Goal: Task Accomplishment & Management: Complete application form

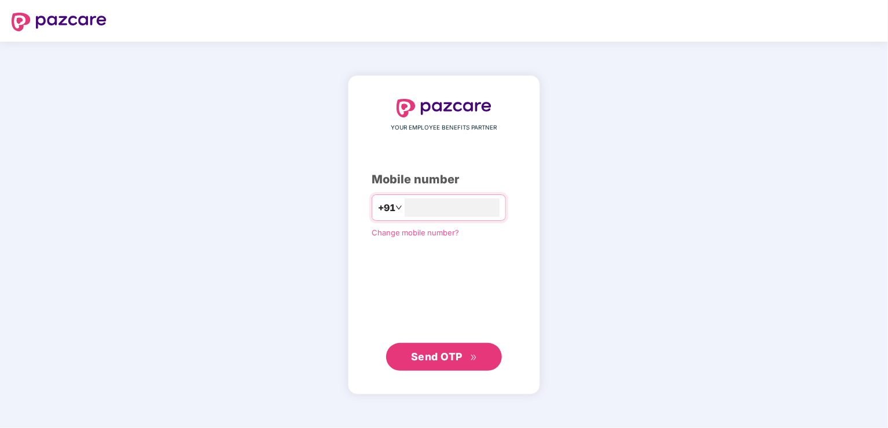
type input "**********"
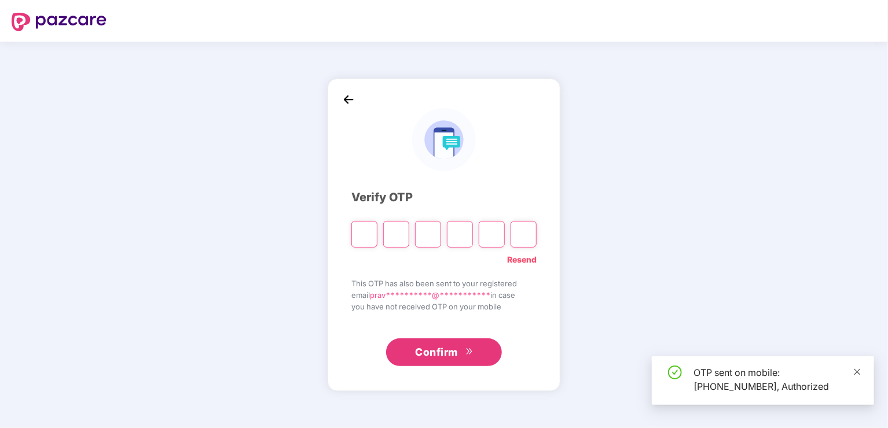
type input "*"
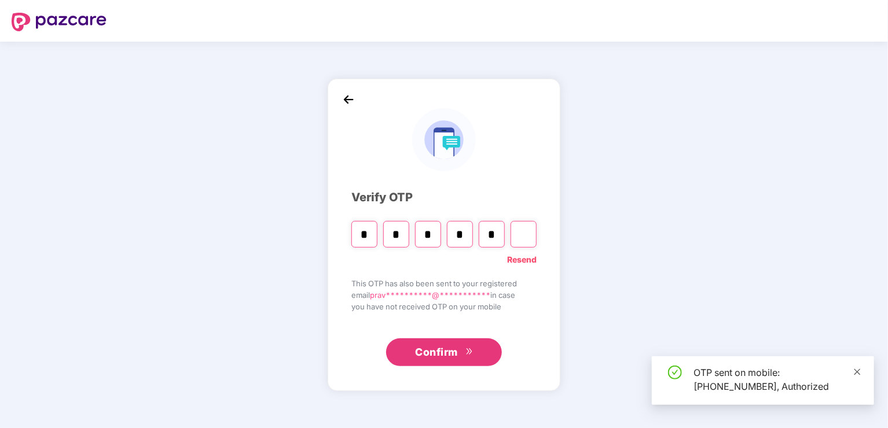
type input "*"
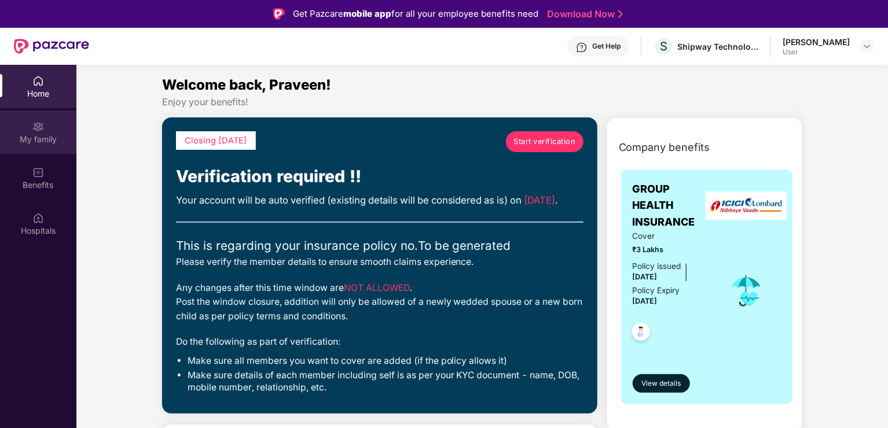
click at [62, 126] on div "My family" at bounding box center [38, 132] width 76 height 43
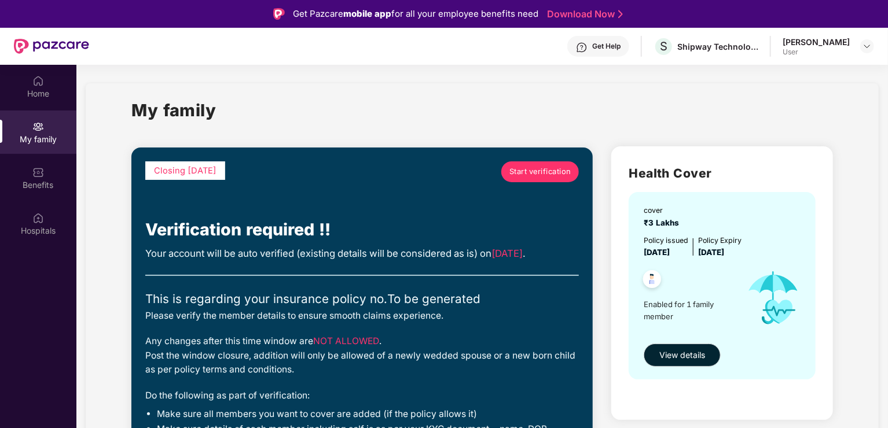
click at [526, 173] on span "Start verification" at bounding box center [540, 172] width 62 height 12
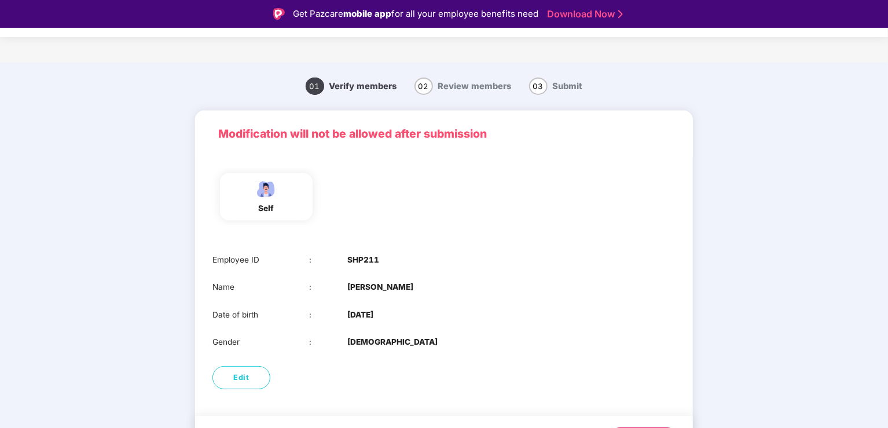
scroll to position [32, 0]
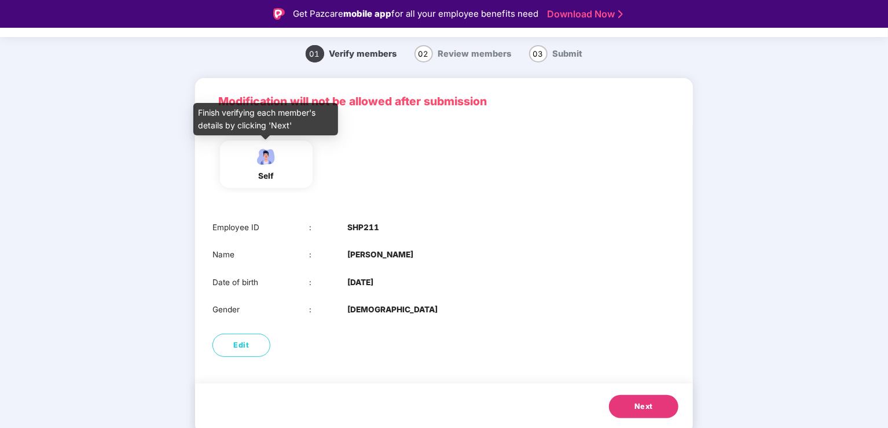
click at [273, 178] on div "self" at bounding box center [266, 176] width 29 height 12
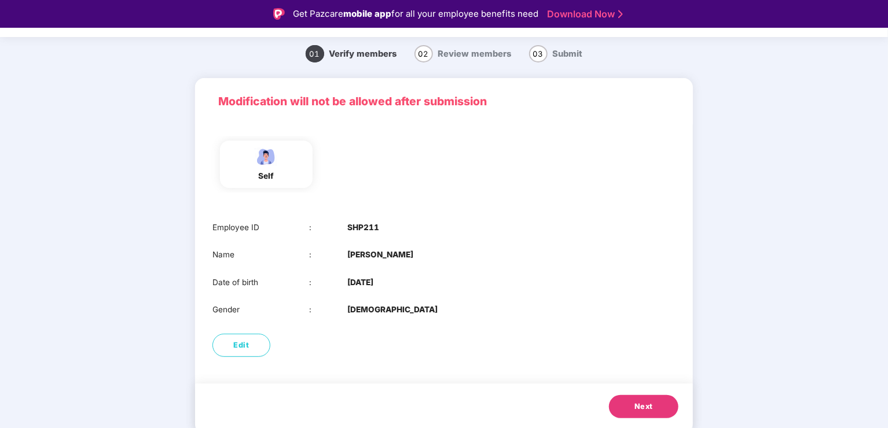
scroll to position [28, 0]
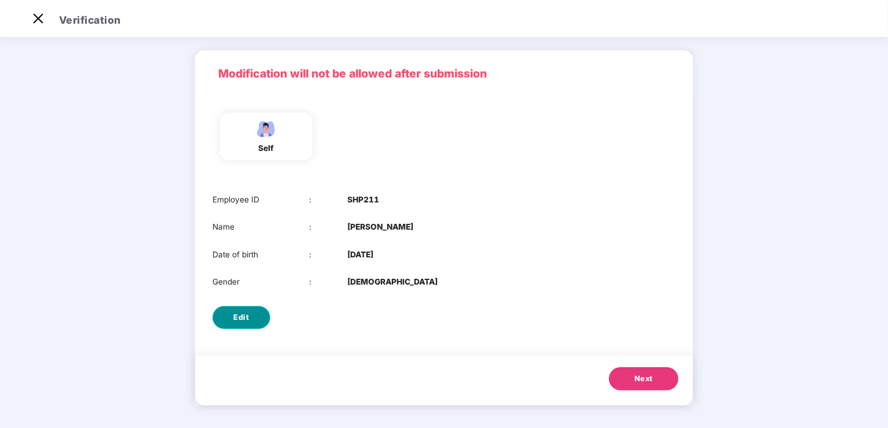
click at [245, 312] on span "Edit" at bounding box center [242, 318] width 16 height 12
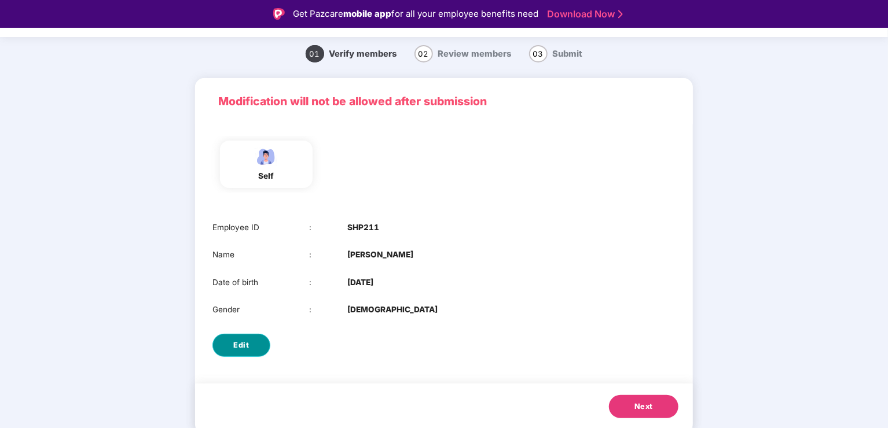
select select "****"
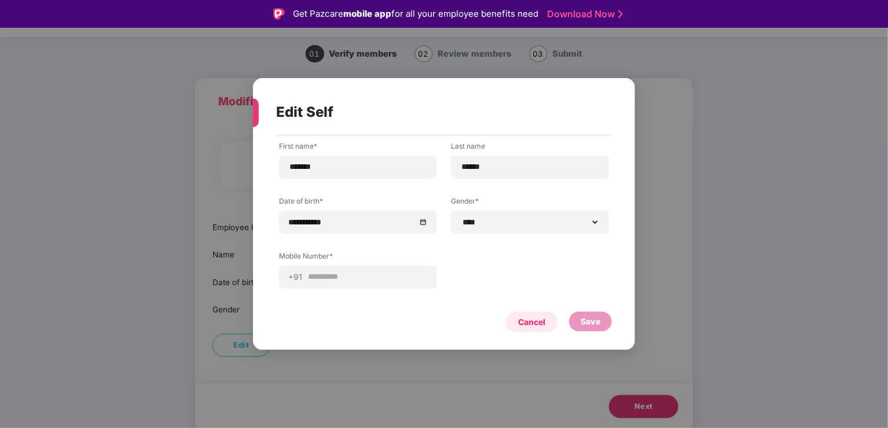
click at [548, 328] on div "Cancel" at bounding box center [532, 322] width 52 height 21
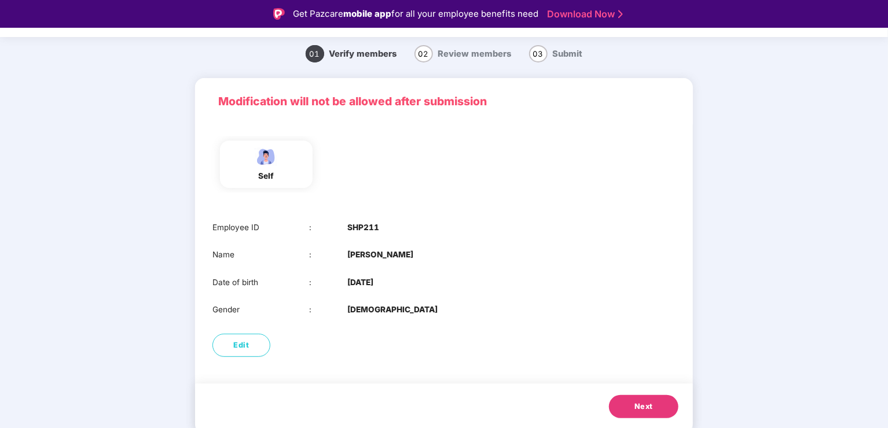
scroll to position [28, 0]
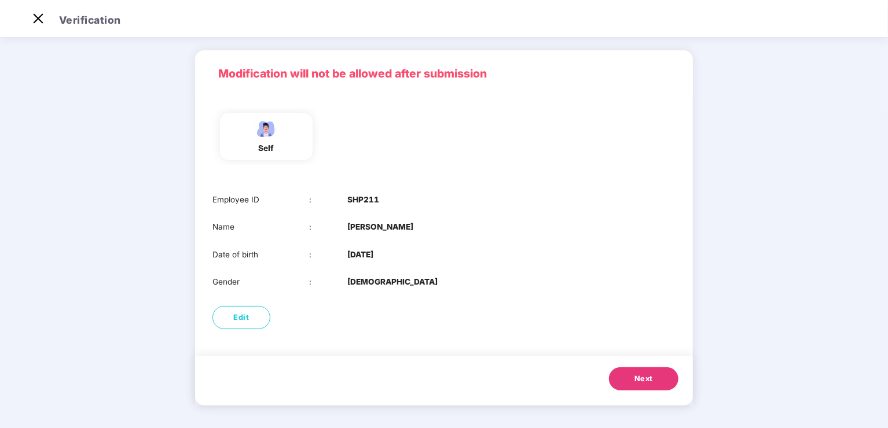
click at [644, 372] on button "Next" at bounding box center [643, 379] width 69 height 23
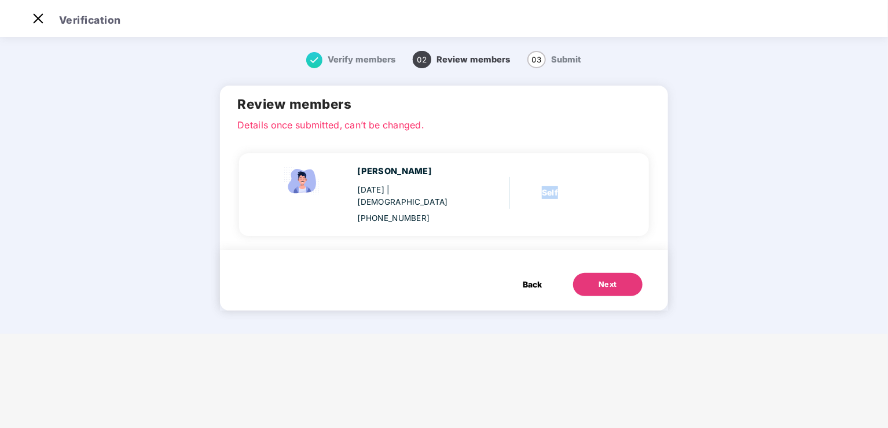
drag, startPoint x: 551, startPoint y: 195, endPoint x: 537, endPoint y: 177, distance: 23.1
click at [537, 177] on div "[PERSON_NAME] [DATE] | [DEMOGRAPHIC_DATA] [PHONE_NUMBER] Self" at bounding box center [439, 195] width 377 height 60
click at [483, 192] on div "[PERSON_NAME] [DATE] | [DEMOGRAPHIC_DATA] [PHONE_NUMBER] Self" at bounding box center [439, 195] width 377 height 60
click at [531, 59] on span "03" at bounding box center [536, 59] width 19 height 17
click at [526, 281] on button "Back" at bounding box center [532, 284] width 42 height 23
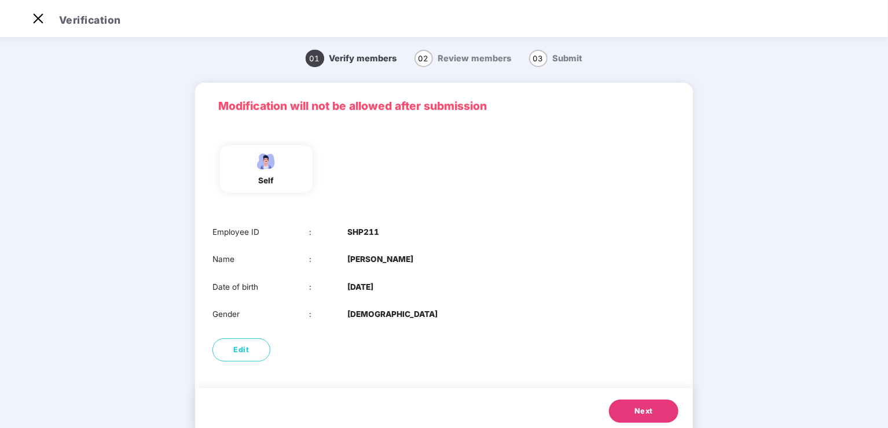
scroll to position [32, 0]
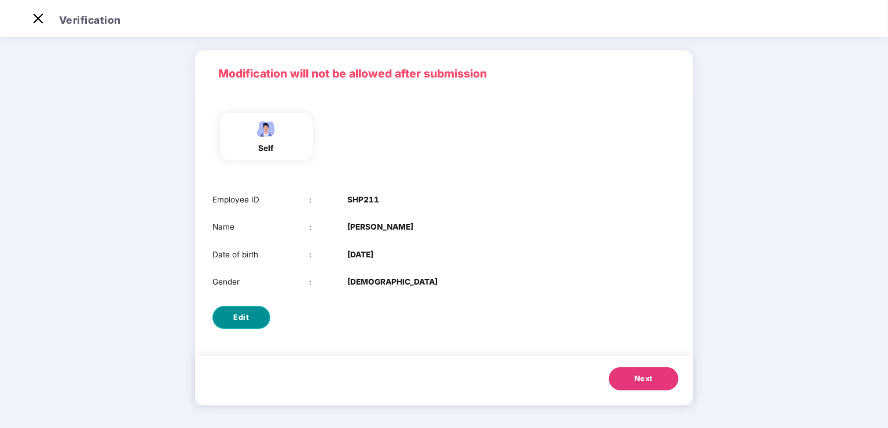
click at [250, 316] on button "Edit" at bounding box center [241, 317] width 58 height 23
select select "****"
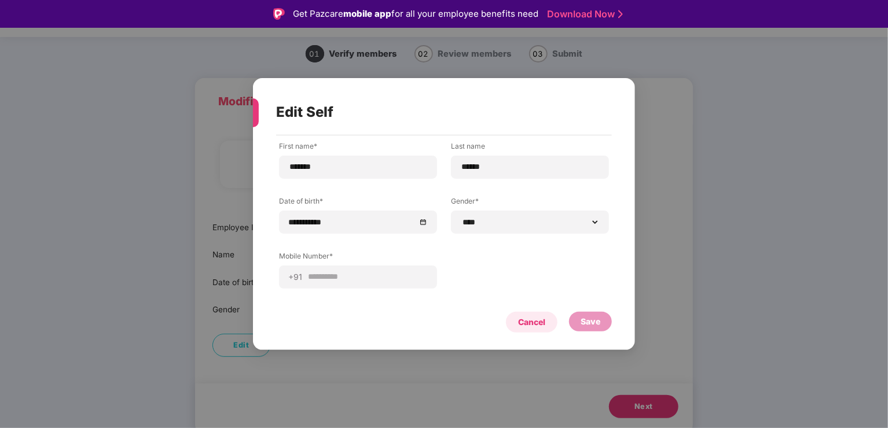
click at [537, 322] on div "Cancel" at bounding box center [531, 322] width 27 height 13
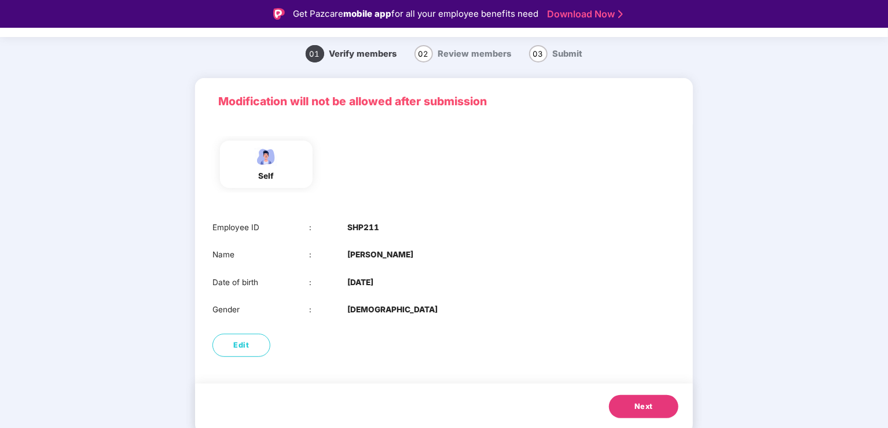
click at [647, 395] on button "Next" at bounding box center [643, 406] width 69 height 23
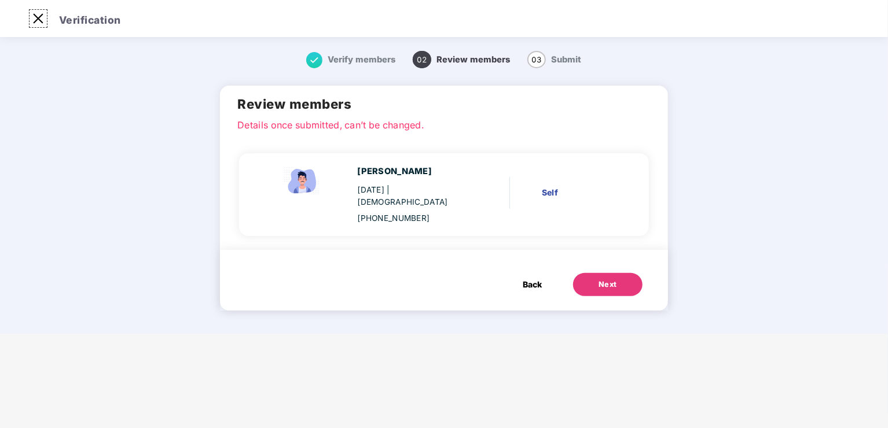
click at [30, 13] on img at bounding box center [38, 18] width 19 height 19
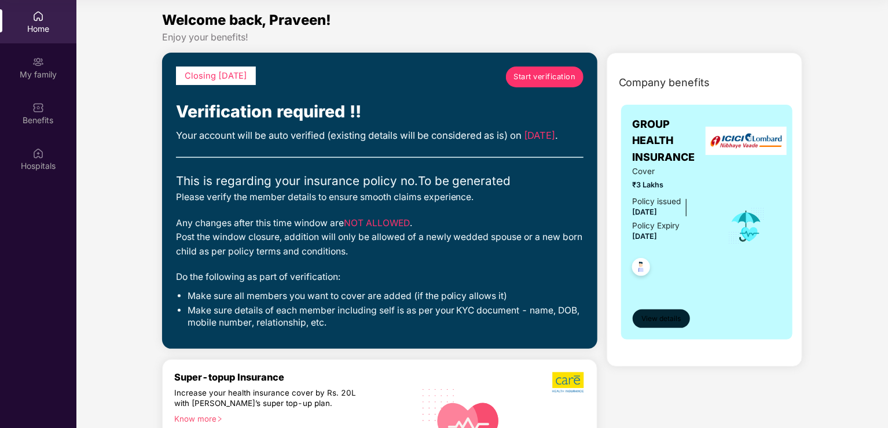
click at [657, 325] on button "View details" at bounding box center [661, 319] width 57 height 19
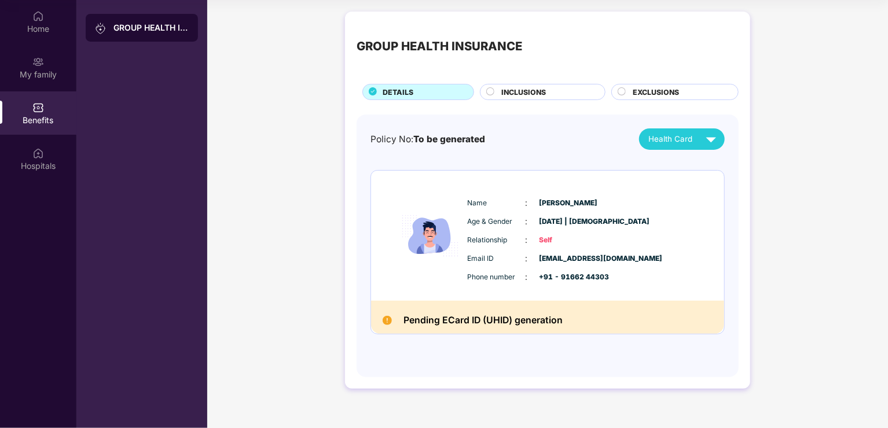
click at [507, 90] on span "INCLUSIONS" at bounding box center [523, 92] width 45 height 11
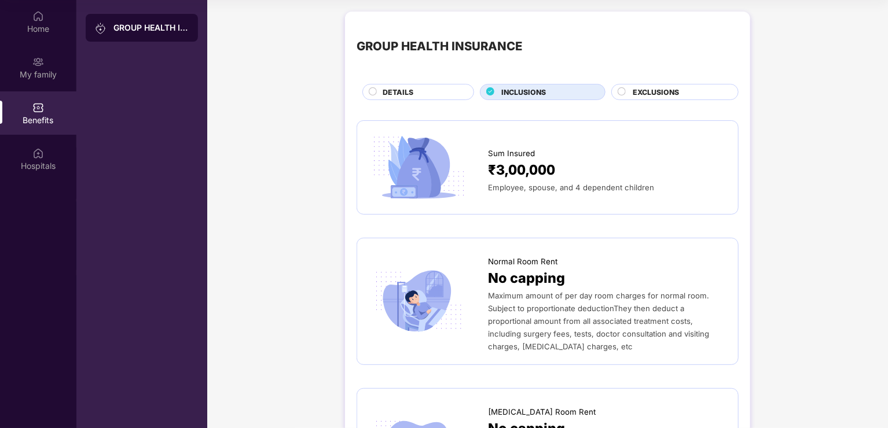
click at [640, 91] on span "EXCLUSIONS" at bounding box center [656, 92] width 46 height 11
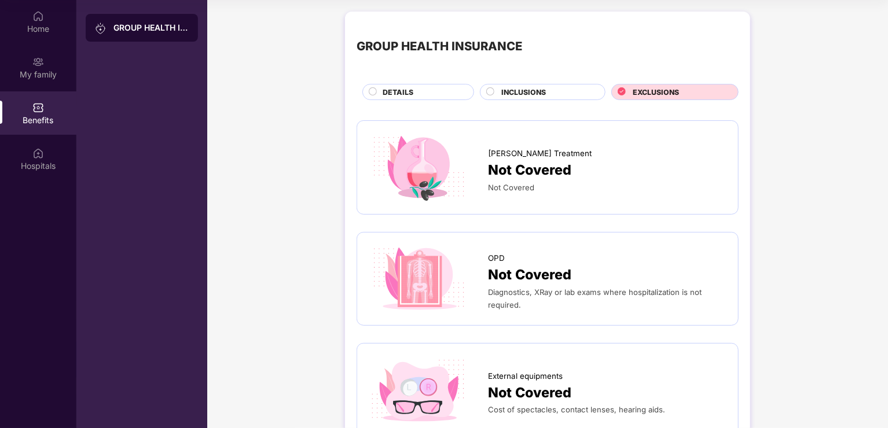
click at [391, 91] on span "DETAILS" at bounding box center [398, 92] width 31 height 11
